Goal: Transaction & Acquisition: Download file/media

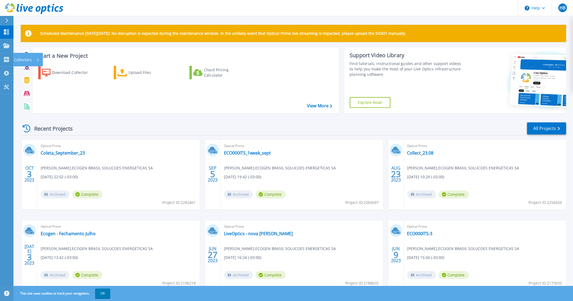
click at [21, 61] on p "Collectors" at bounding box center [23, 60] width 18 height 14
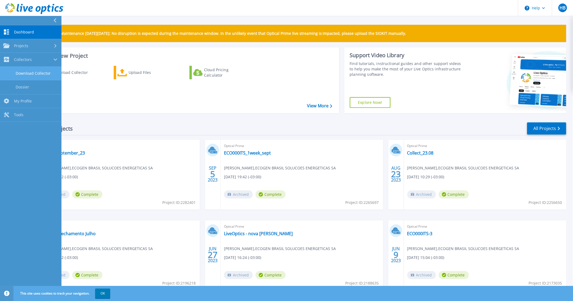
click at [36, 72] on link "Download Collector" at bounding box center [30, 74] width 61 height 14
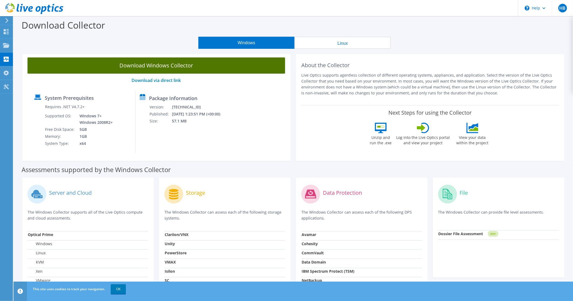
click at [160, 67] on link "Download Windows Collector" at bounding box center [156, 65] width 258 height 16
